Goal: Task Accomplishment & Management: Manage account settings

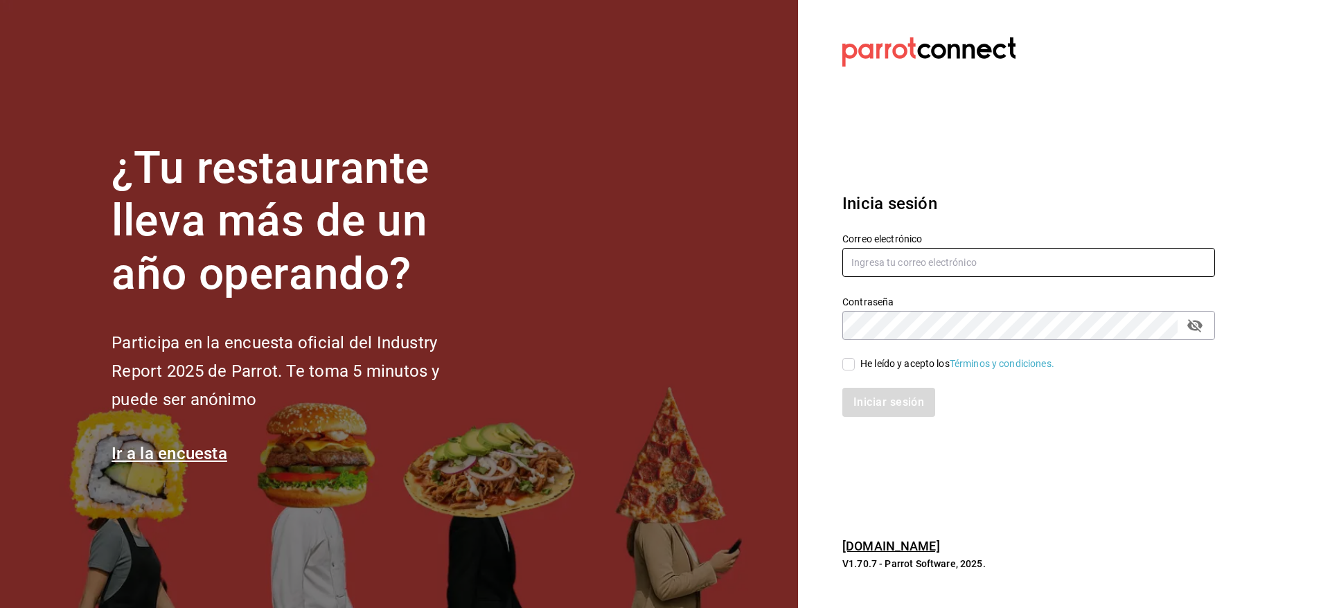
type input "[EMAIL_ADDRESS][DOMAIN_NAME]"
click at [856, 369] on span "He leído y acepto los Términos y condiciones." at bounding box center [954, 364] width 199 height 15
click at [855, 369] on input "He leído y acepto los Términos y condiciones." at bounding box center [848, 364] width 12 height 12
checkbox input "true"
click at [863, 405] on button "Iniciar sesión" at bounding box center [889, 402] width 94 height 29
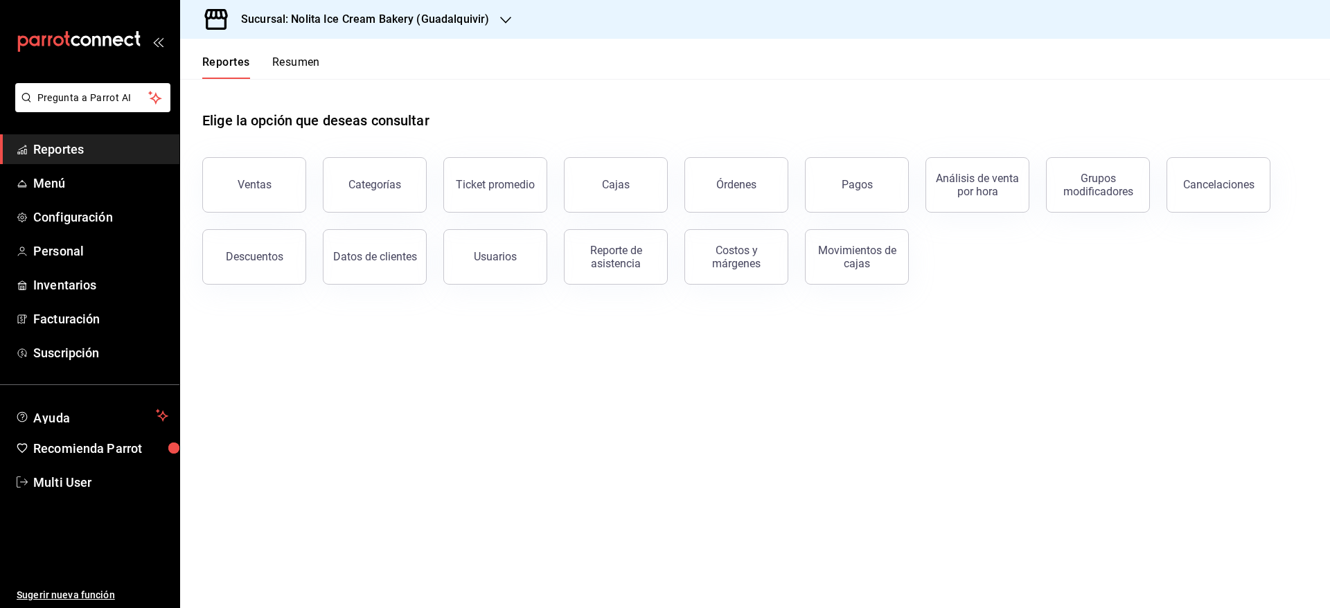
click at [421, 24] on h3 "Sucursal: Nolita Ice Cream Bakery (Guadalquivir)" at bounding box center [359, 19] width 259 height 17
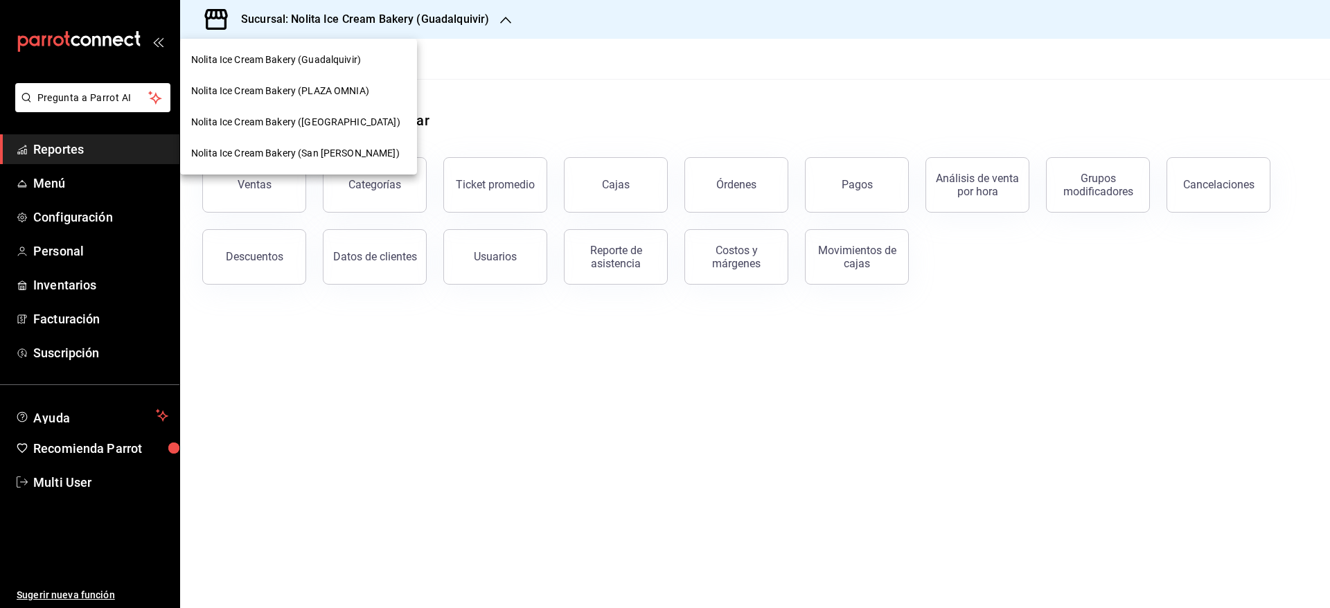
click at [341, 87] on span "Nolita Ice Cream Bakery (PLAZA OMNIA)" at bounding box center [280, 91] width 178 height 15
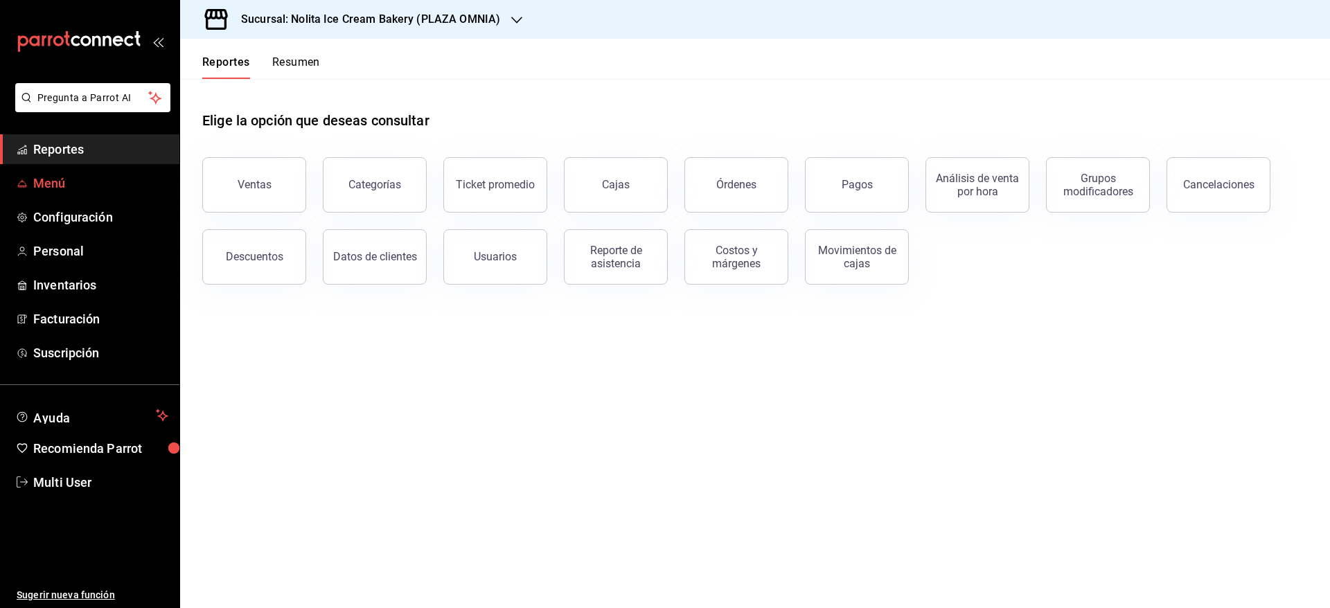
click at [60, 179] on span "Menú" at bounding box center [100, 183] width 135 height 19
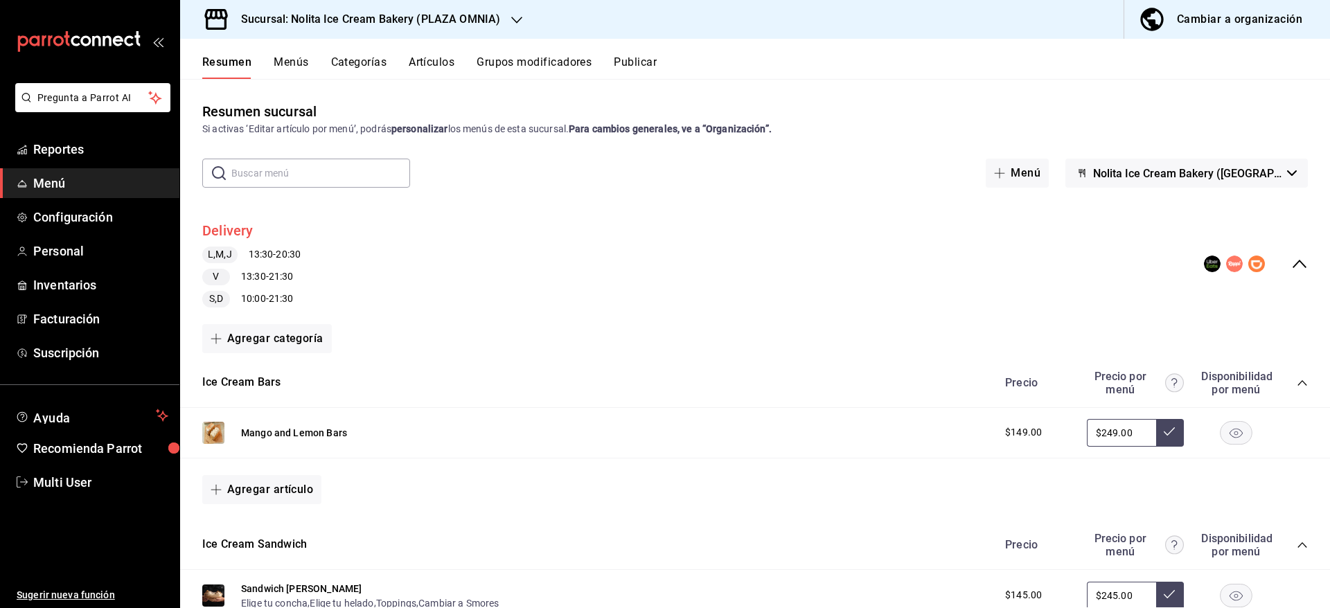
click at [242, 225] on button "Delivery" at bounding box center [227, 231] width 51 height 20
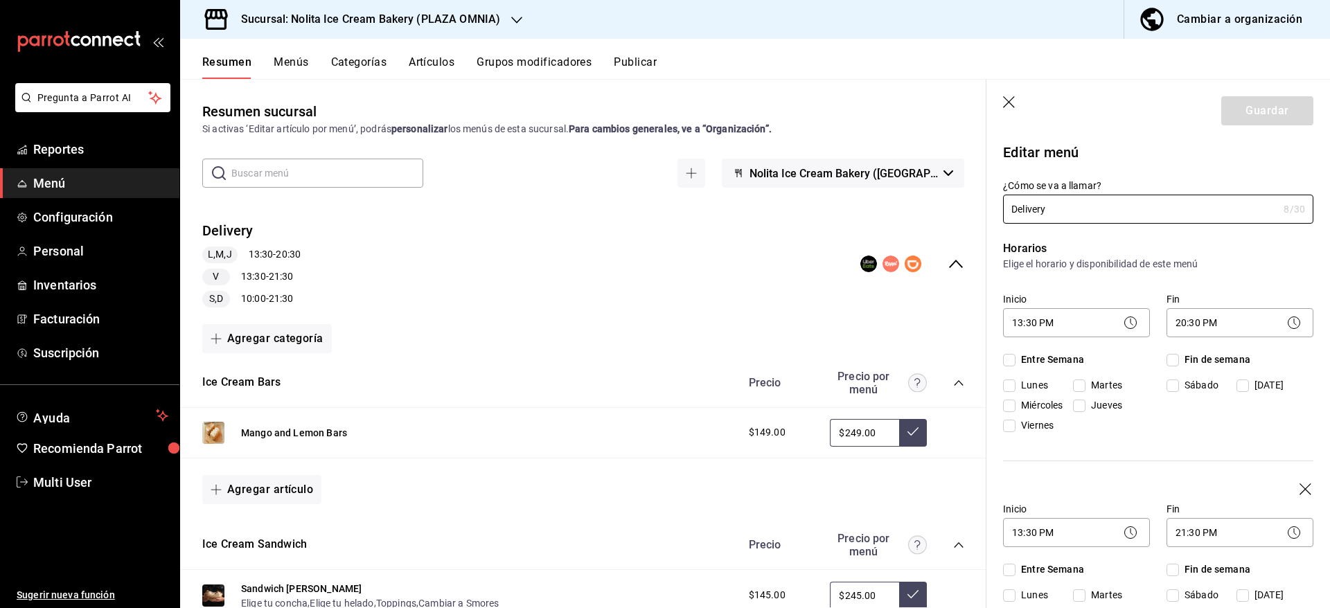
checkbox input "true"
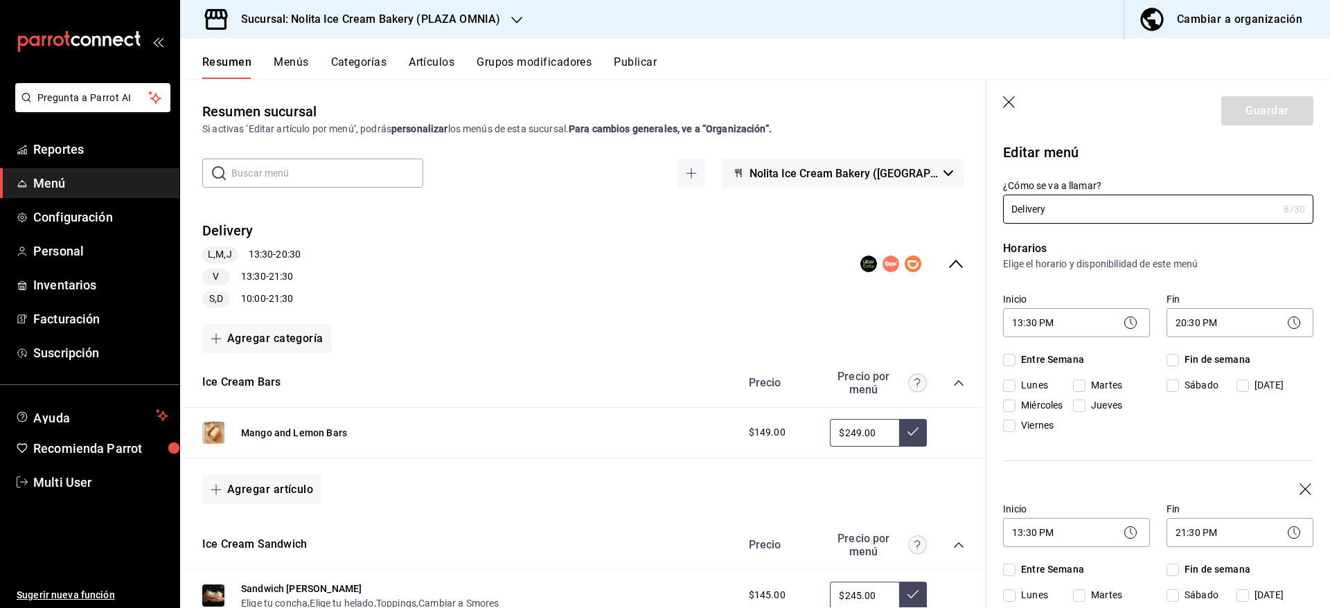
checkbox input "true"
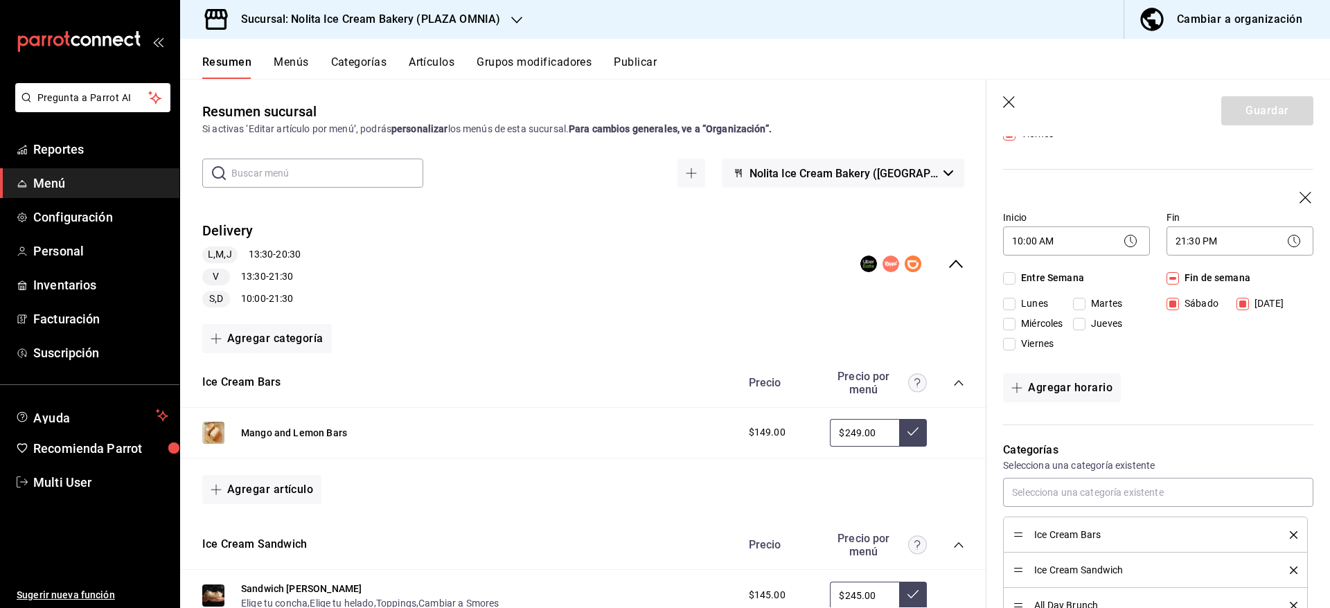
scroll to position [545, 0]
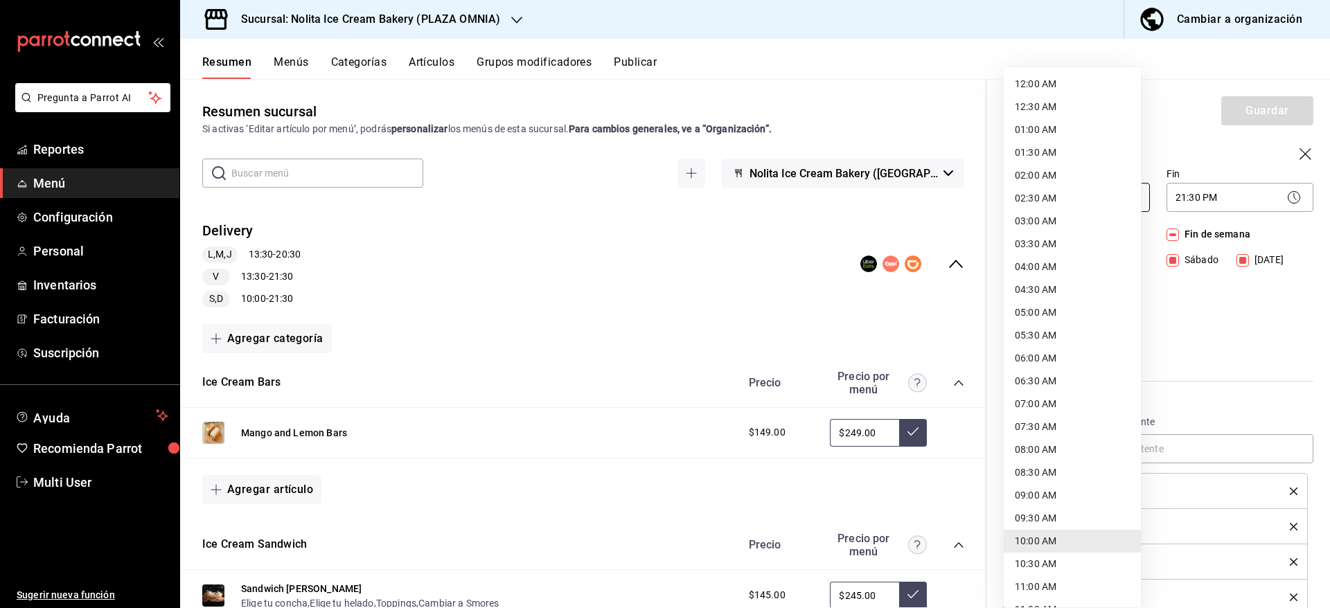
click at [1074, 278] on body "Pregunta a Parrot AI Reportes Menú Configuración Personal Inventarios Facturaci…" at bounding box center [665, 304] width 1330 height 608
click at [1076, 570] on li "11:30 AM" at bounding box center [1072, 568] width 137 height 23
type input "11:30"
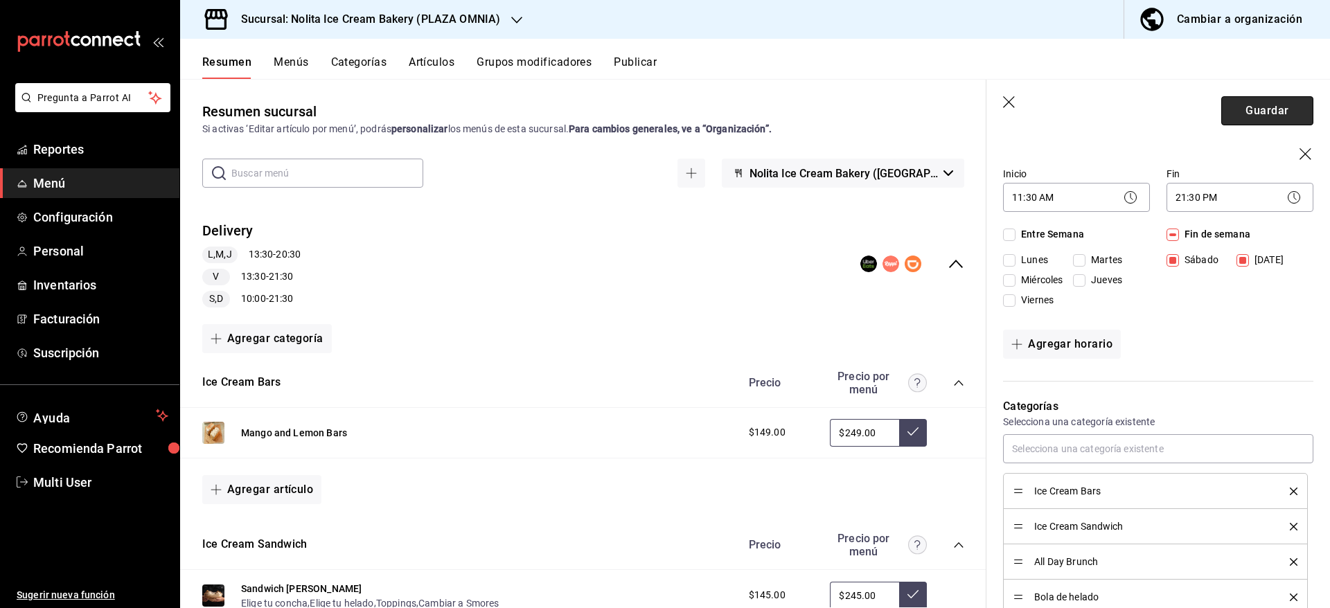
click at [1239, 103] on button "Guardar" at bounding box center [1267, 110] width 92 height 29
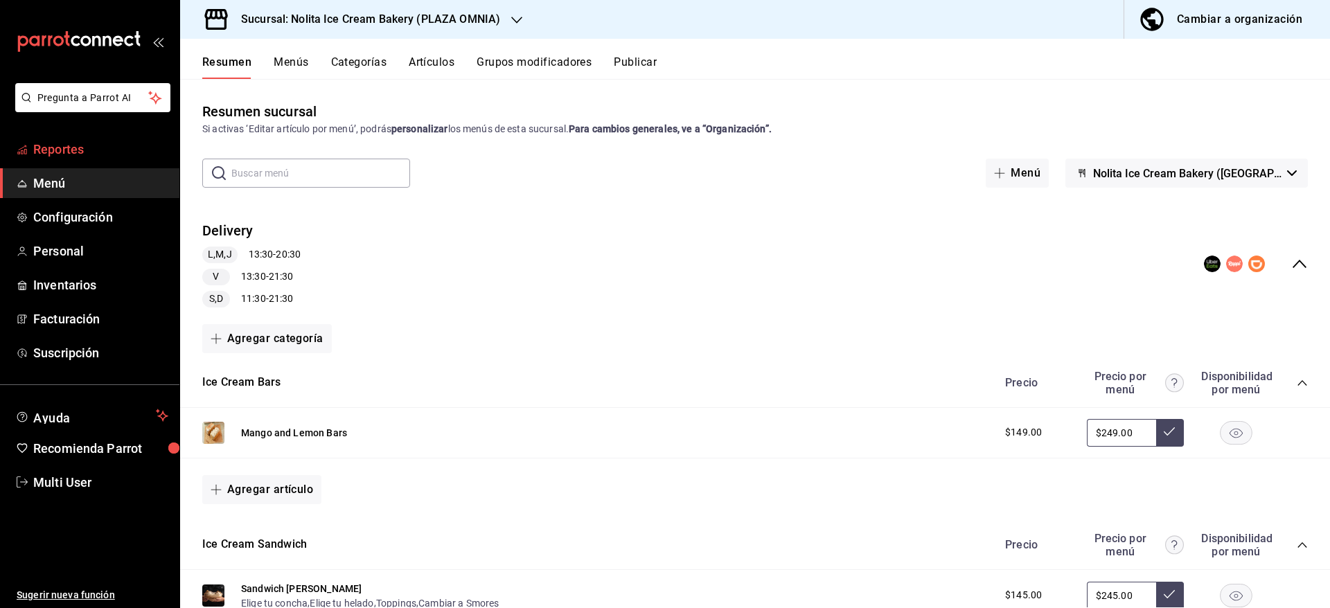
click at [66, 154] on span "Reportes" at bounding box center [100, 149] width 135 height 19
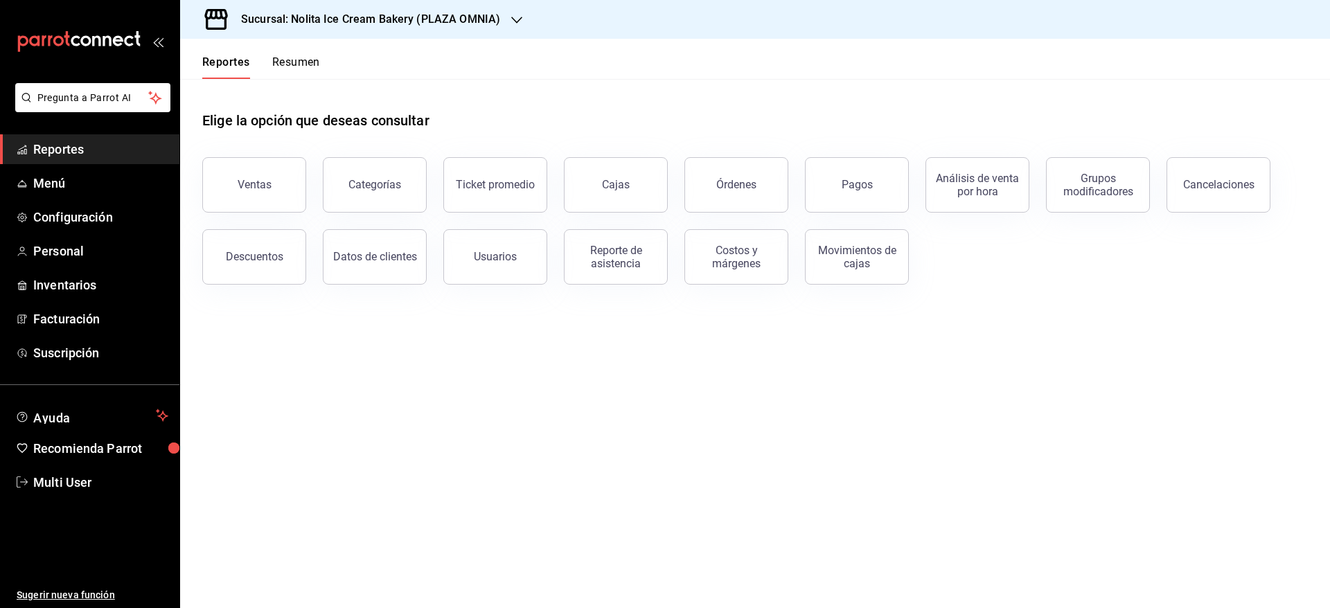
click at [294, 63] on button "Resumen" at bounding box center [296, 67] width 48 height 24
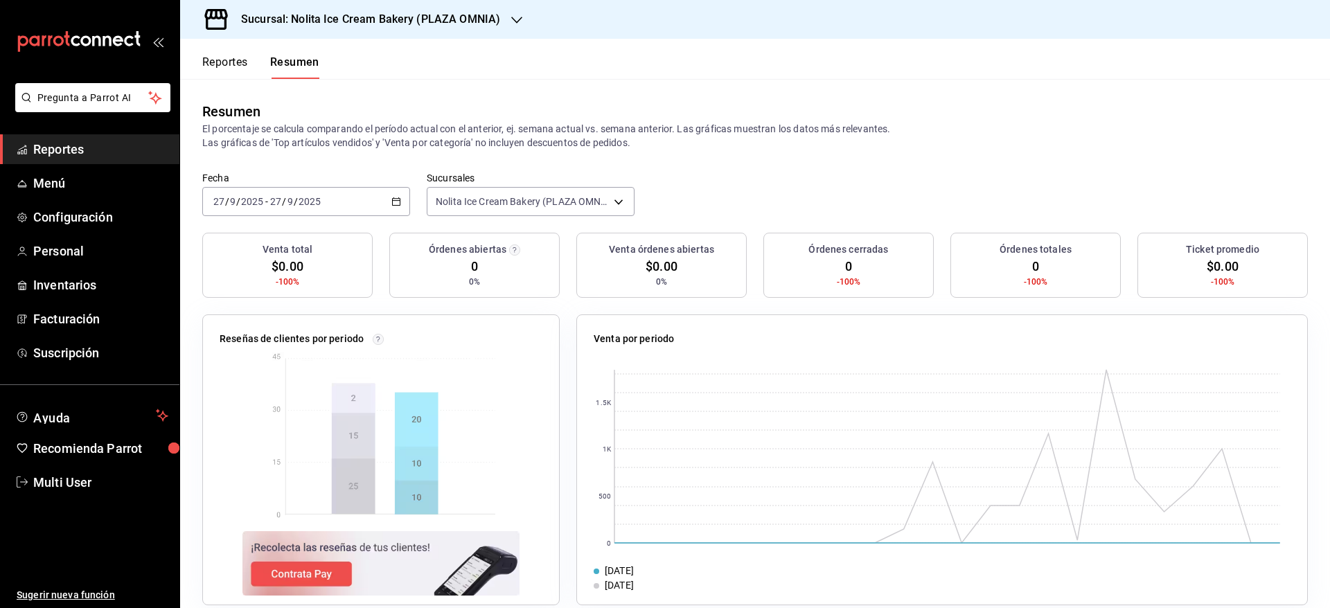
click at [384, 21] on h3 "Sucursal: Nolita Ice Cream Bakery (PLAZA OMNIA)" at bounding box center [365, 19] width 270 height 17
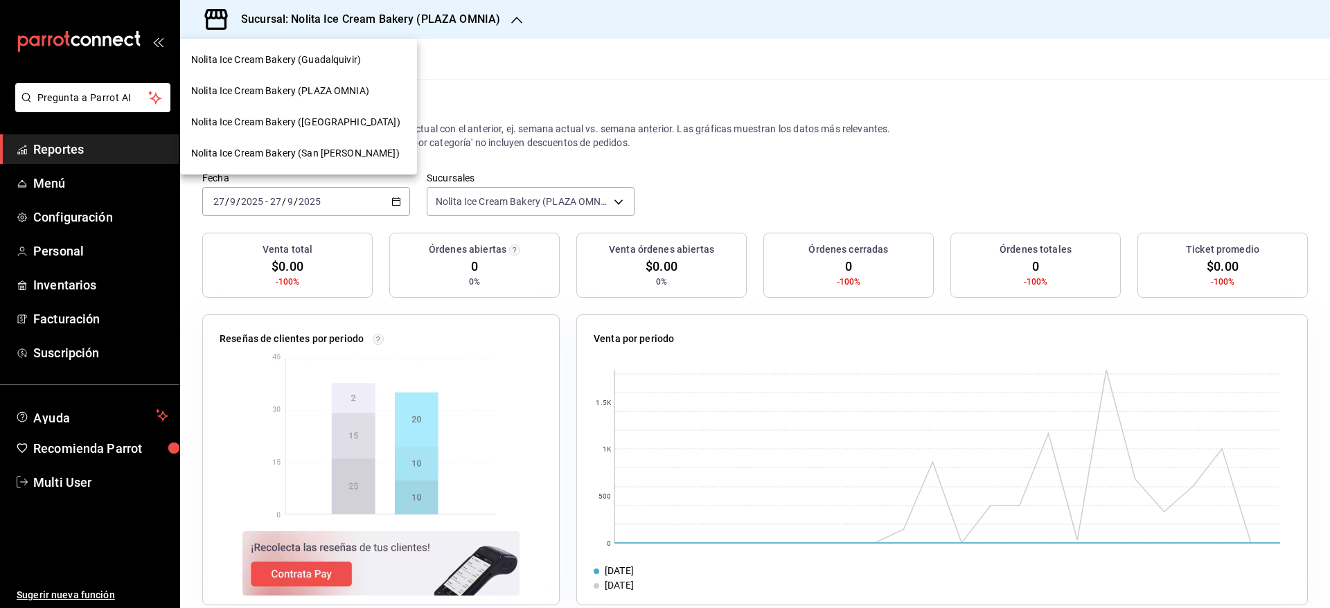
click at [347, 150] on span "Nolita Ice Cream Bakery (San Jeronimo)" at bounding box center [295, 153] width 208 height 15
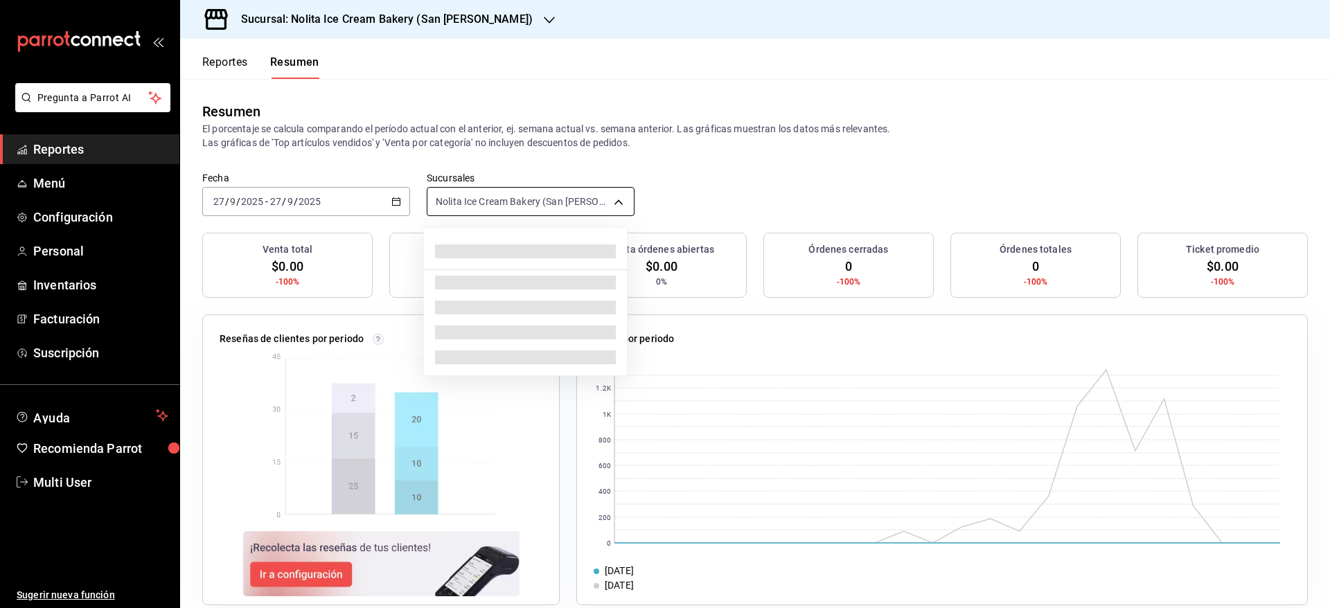
click at [512, 211] on body "Pregunta a Parrot AI Reportes Menú Configuración Personal Inventarios Facturaci…" at bounding box center [665, 304] width 1330 height 608
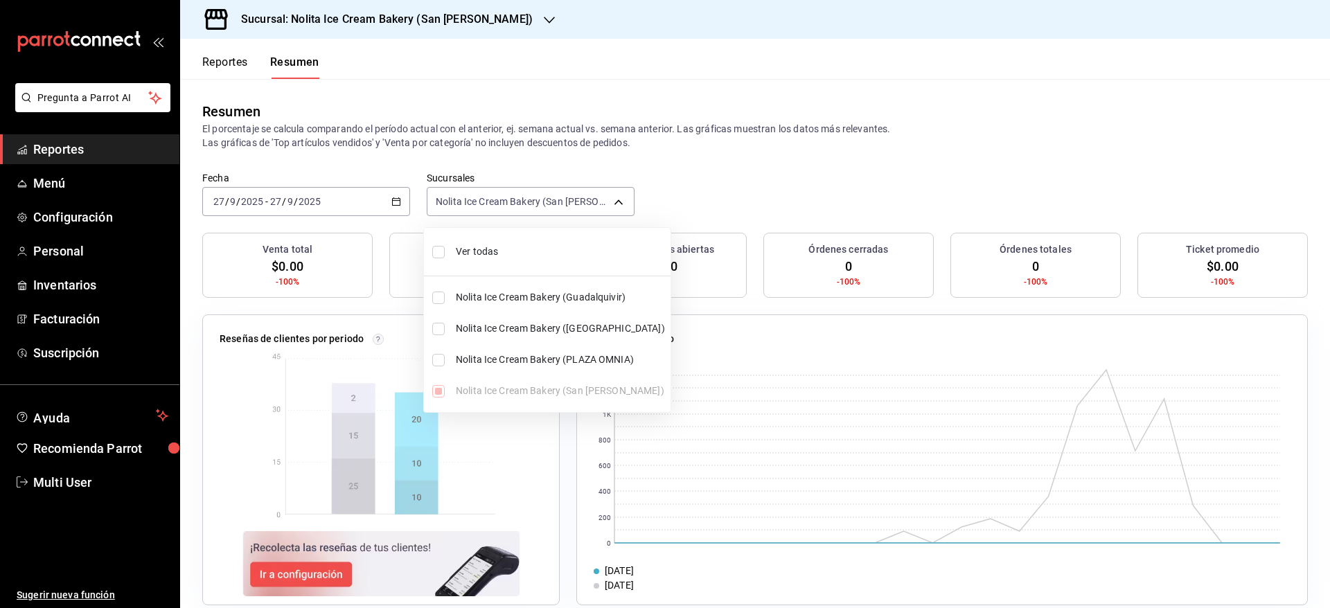
click at [504, 245] on span "Ver todas" at bounding box center [560, 252] width 209 height 15
type input "[object Object],[object Object],[object Object],[object Object]"
checkbox input "true"
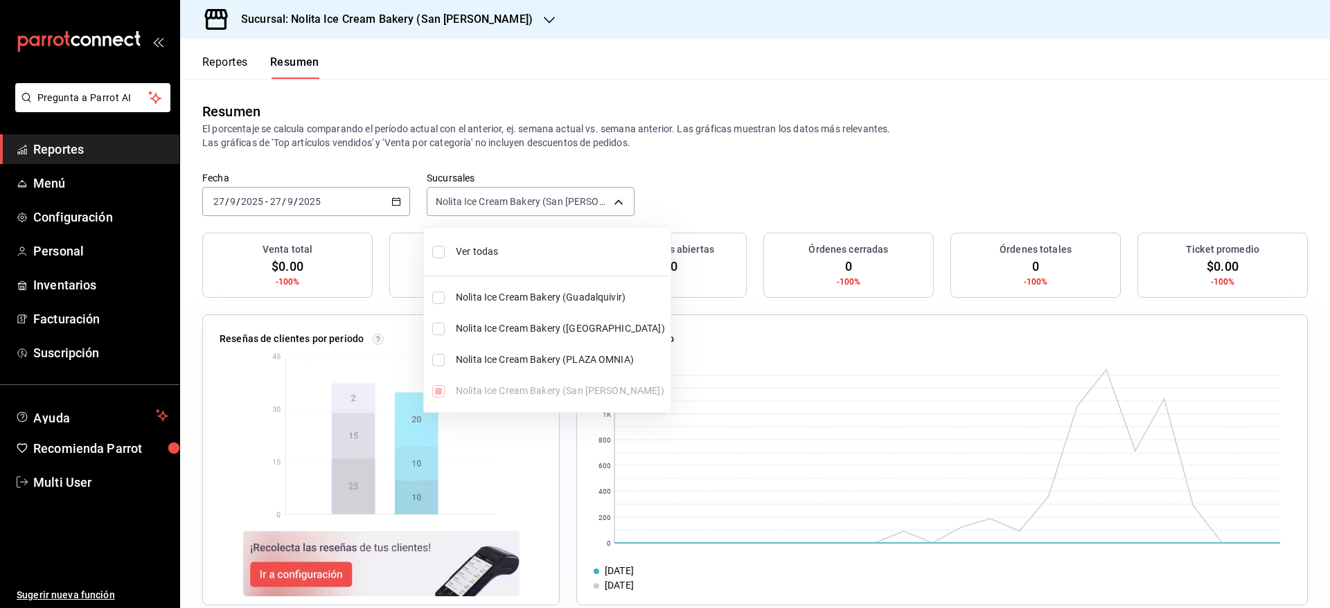
checkbox input "true"
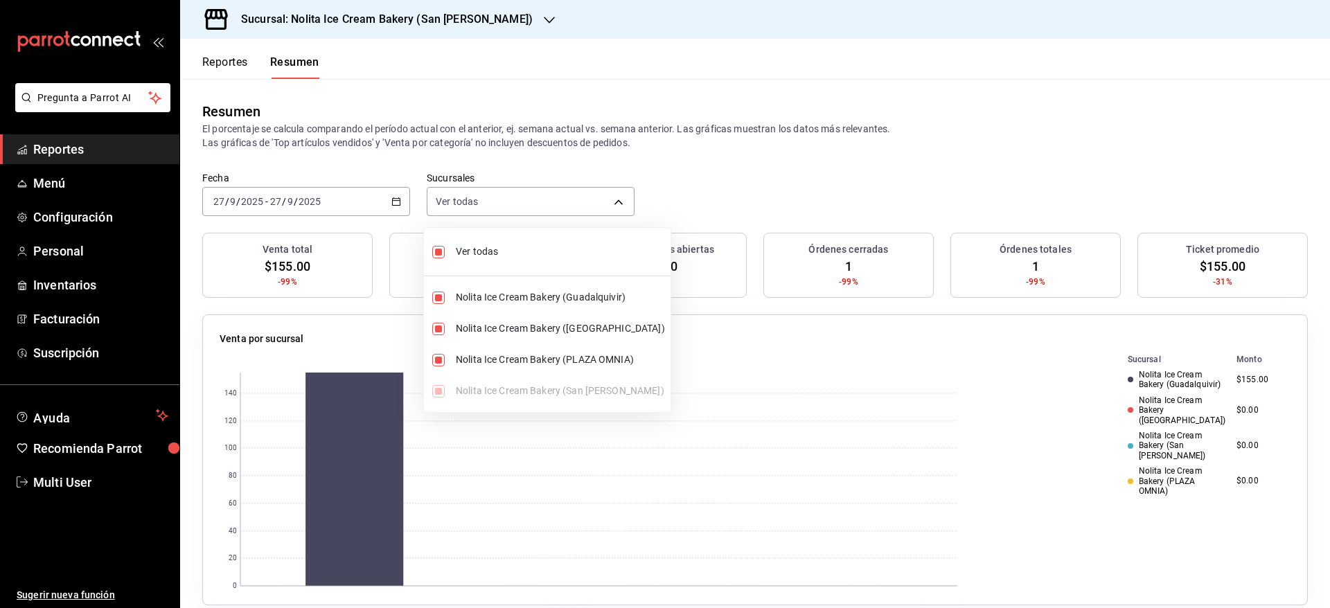
click at [240, 62] on div at bounding box center [665, 304] width 1330 height 608
